Goal: Find specific page/section: Find specific page/section

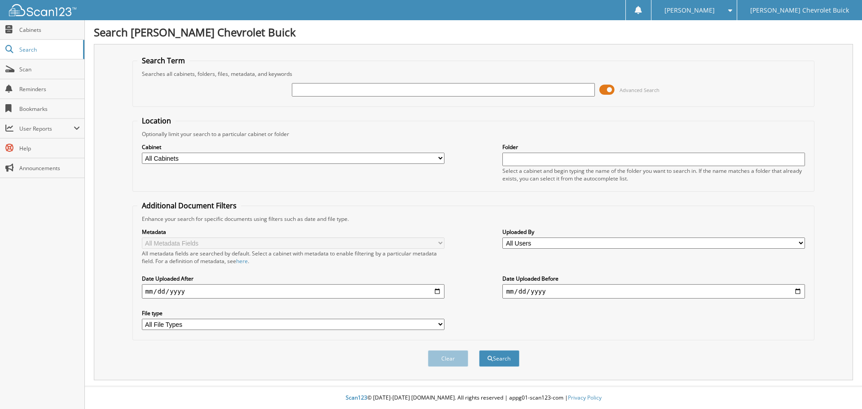
click at [355, 91] on input "text" at bounding box center [443, 89] width 303 height 13
type input "71584"
click at [479, 350] on button "Search" at bounding box center [499, 358] width 40 height 17
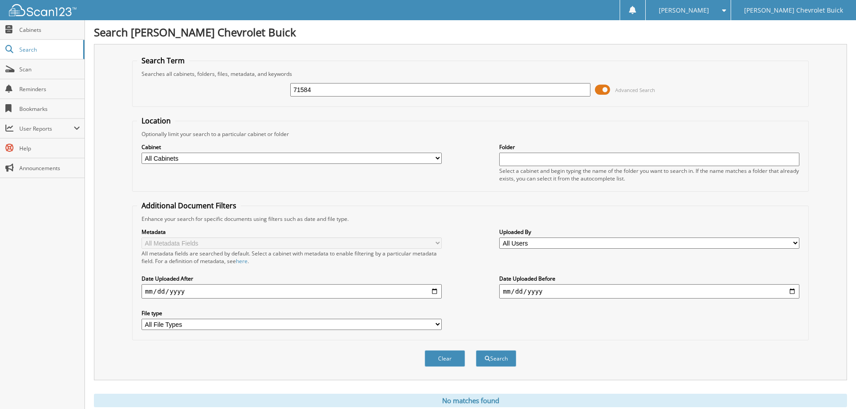
click at [318, 90] on input "71584" at bounding box center [440, 89] width 300 height 13
type input "72460"
click at [476, 350] on button "Search" at bounding box center [496, 358] width 40 height 17
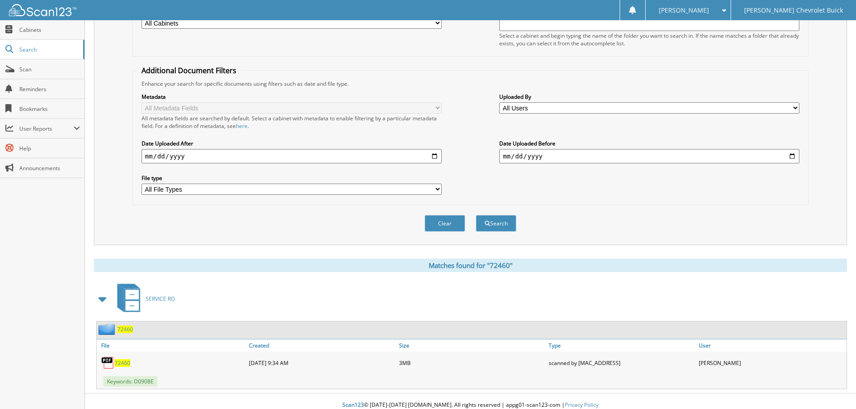
scroll to position [143, 0]
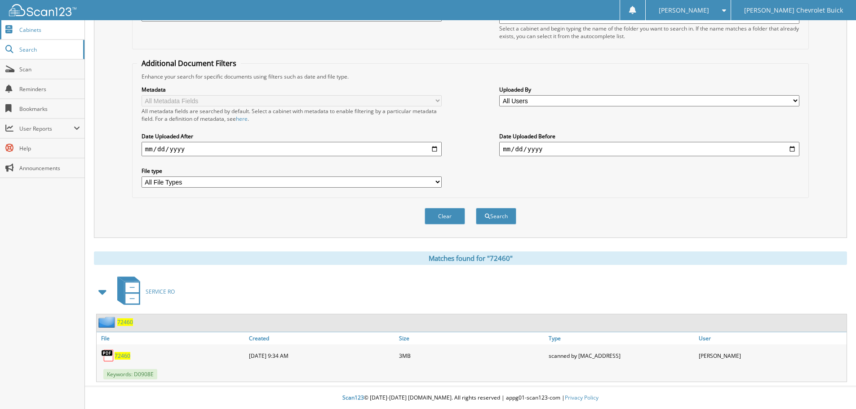
click at [29, 31] on span "Cabinets" at bounding box center [49, 30] width 61 height 8
